Goal: Information Seeking & Learning: Understand process/instructions

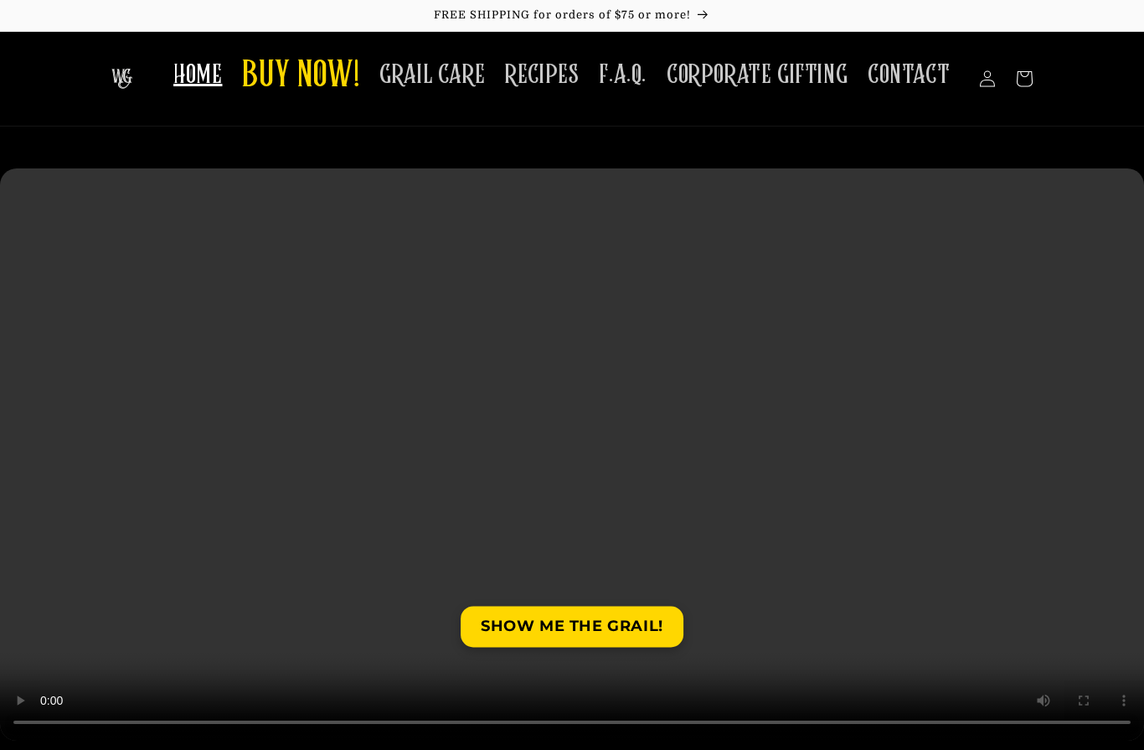
click at [442, 78] on span "GRAIL CARE" at bounding box center [433, 75] width 106 height 33
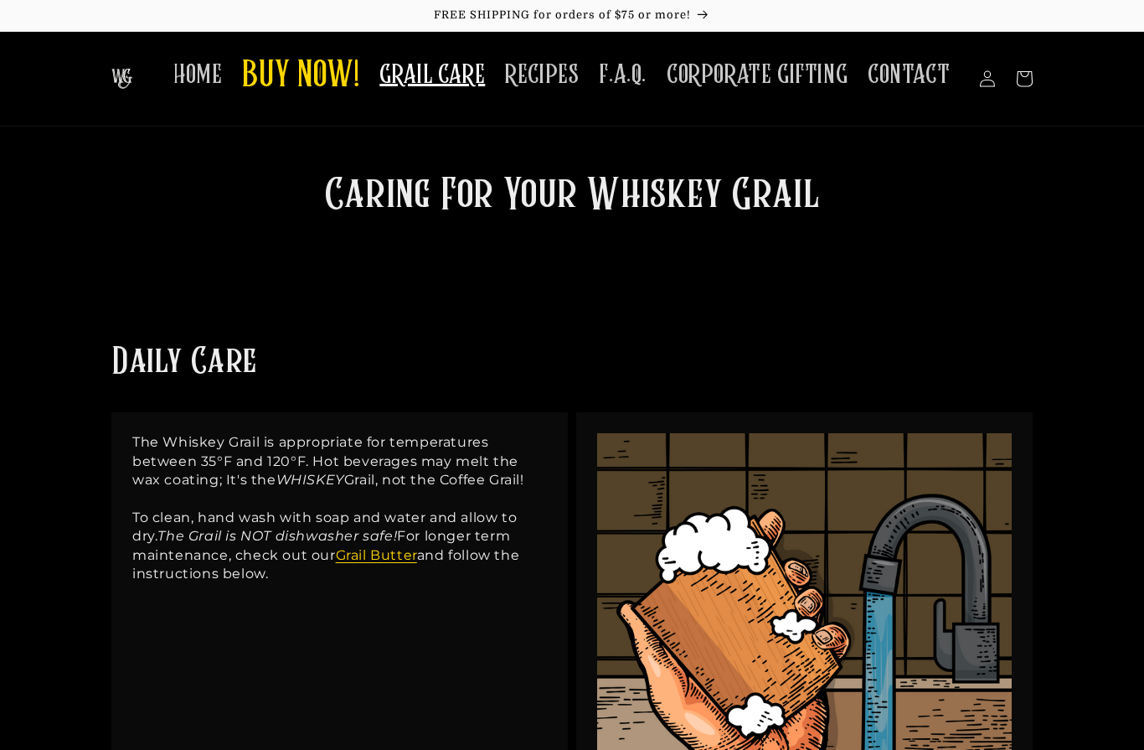
click at [196, 85] on span "HOME" at bounding box center [197, 75] width 49 height 33
